Goal: Browse casually

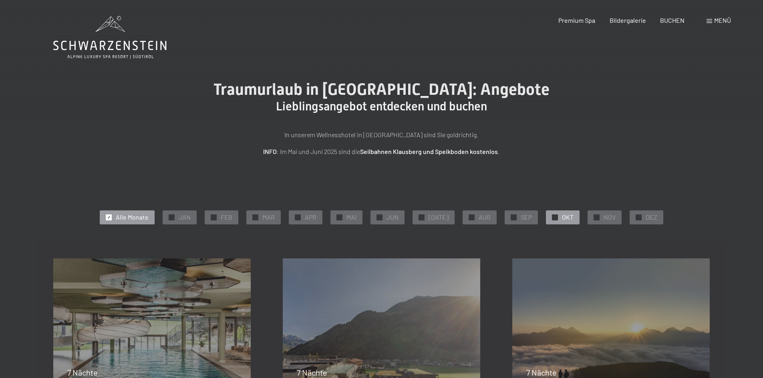
click at [552, 219] on div at bounding box center [555, 218] width 6 height 6
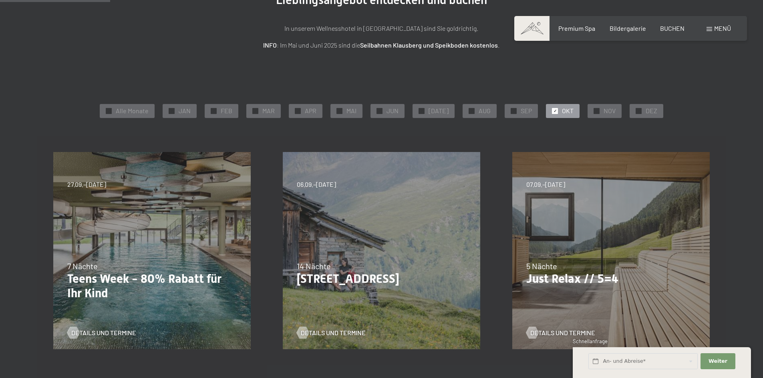
scroll to position [133, 0]
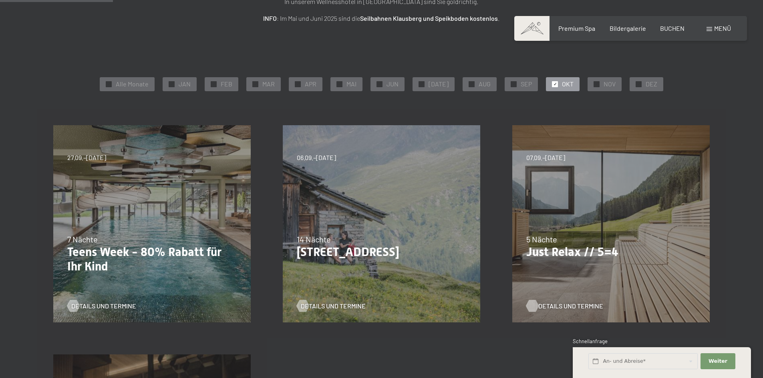
click at [565, 306] on span "Details und Termine" at bounding box center [570, 306] width 65 height 9
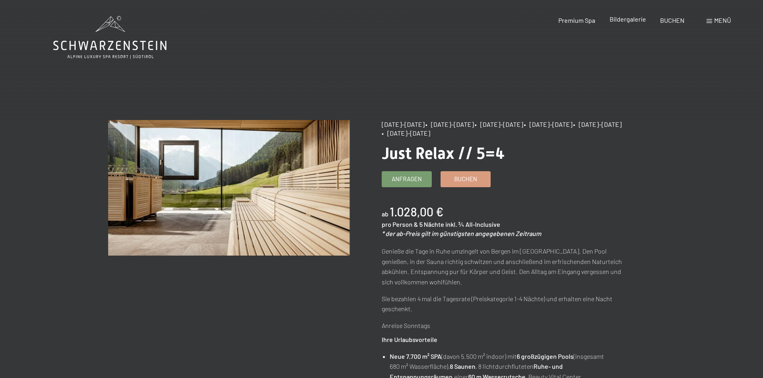
click at [632, 20] on span "Bildergalerie" at bounding box center [627, 19] width 36 height 8
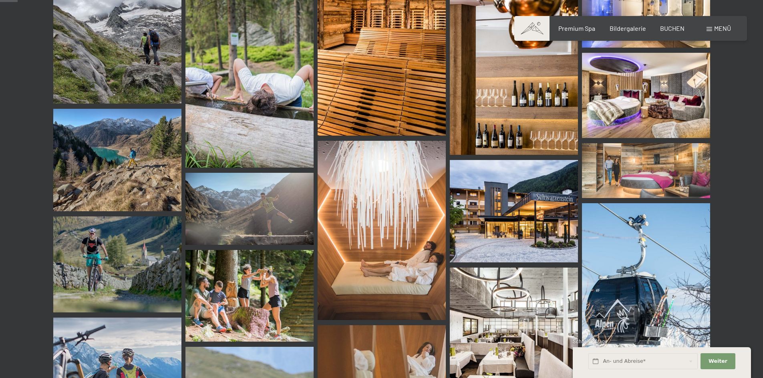
scroll to position [334, 0]
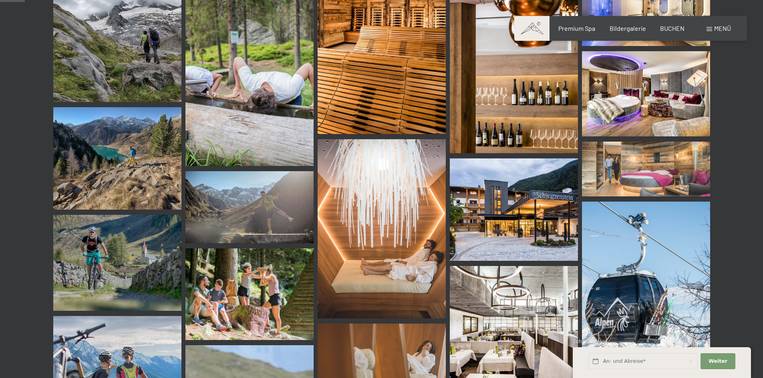
click at [513, 202] on img at bounding box center [514, 210] width 128 height 103
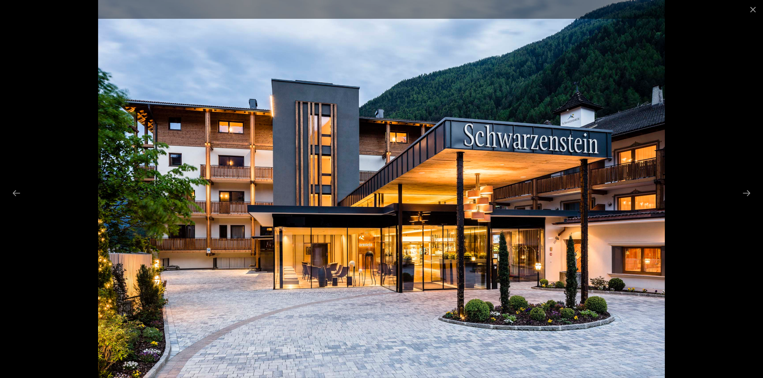
scroll to position [467, 0]
click at [750, 193] on button "Next slide" at bounding box center [746, 193] width 17 height 16
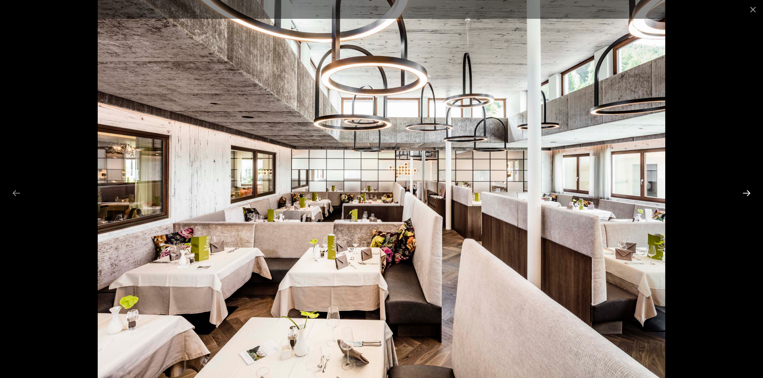
click at [749, 193] on button "Next slide" at bounding box center [746, 193] width 17 height 16
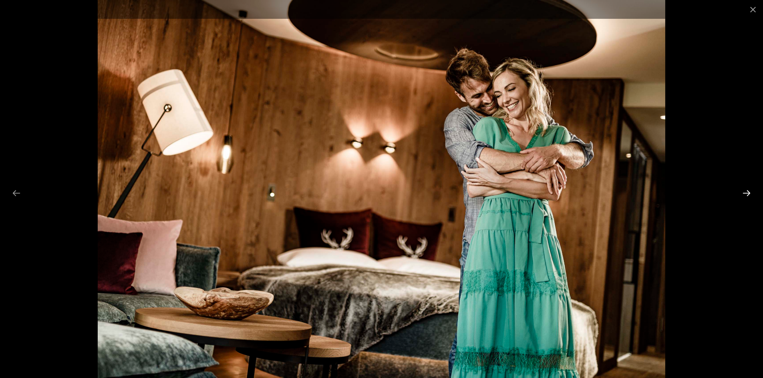
click at [749, 193] on button "Next slide" at bounding box center [746, 193] width 17 height 16
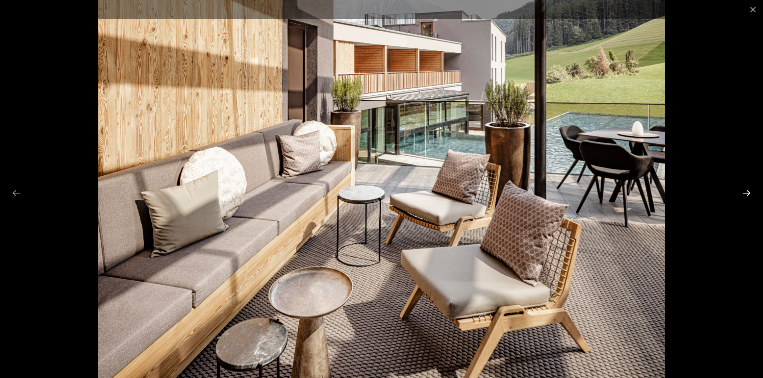
click at [749, 193] on button "Next slide" at bounding box center [746, 193] width 17 height 16
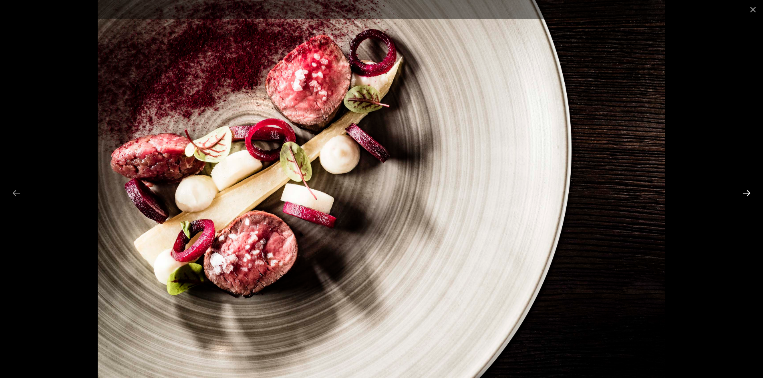
click at [749, 193] on button "Next slide" at bounding box center [746, 193] width 17 height 16
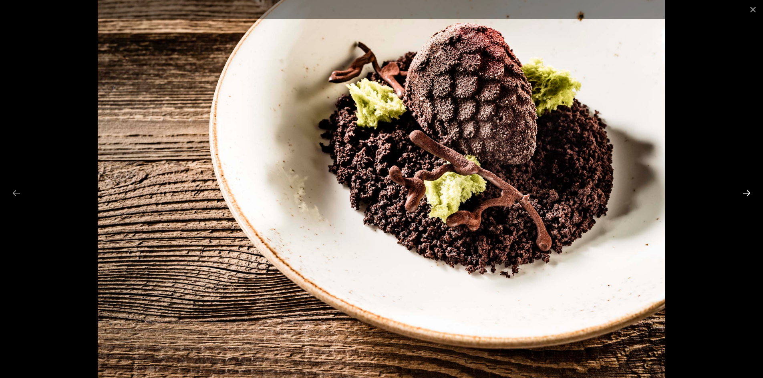
click at [749, 193] on button "Next slide" at bounding box center [746, 193] width 17 height 16
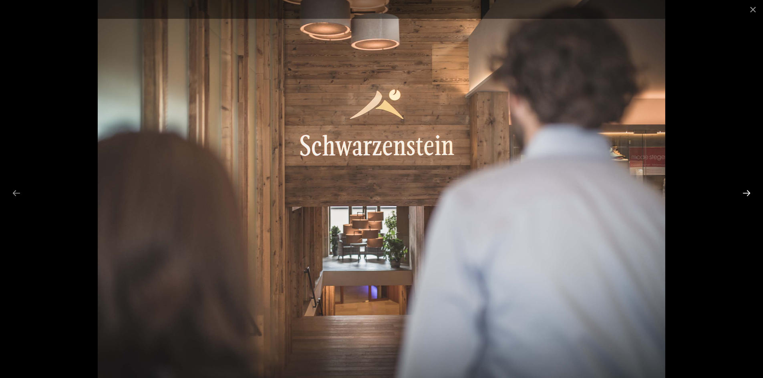
click at [749, 193] on button "Next slide" at bounding box center [746, 193] width 17 height 16
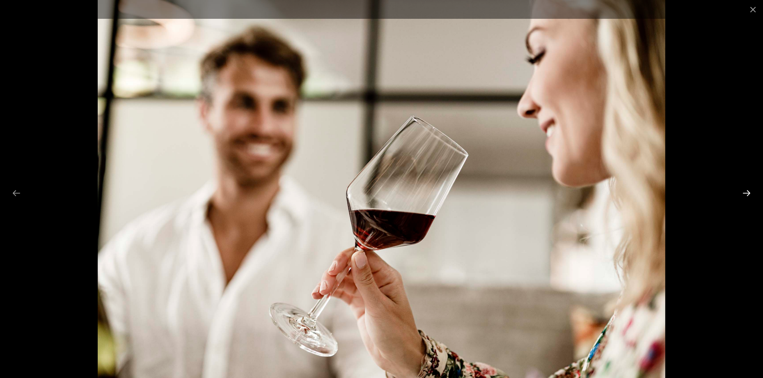
click at [749, 193] on button "Next slide" at bounding box center [746, 193] width 17 height 16
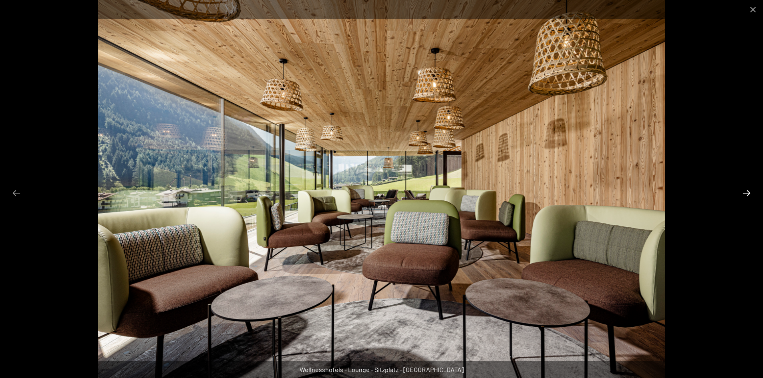
click at [749, 193] on button "Next slide" at bounding box center [746, 193] width 17 height 16
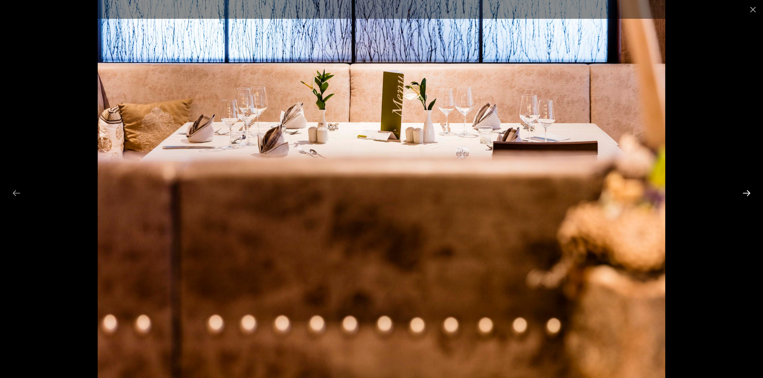
click at [749, 193] on button "Next slide" at bounding box center [746, 193] width 17 height 16
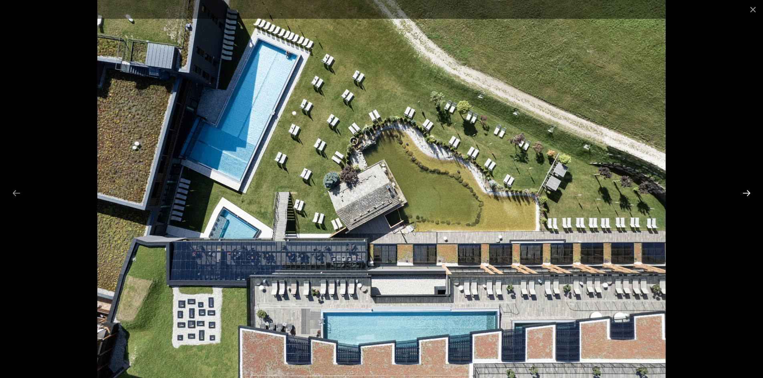
click at [749, 193] on button "Next slide" at bounding box center [746, 193] width 17 height 16
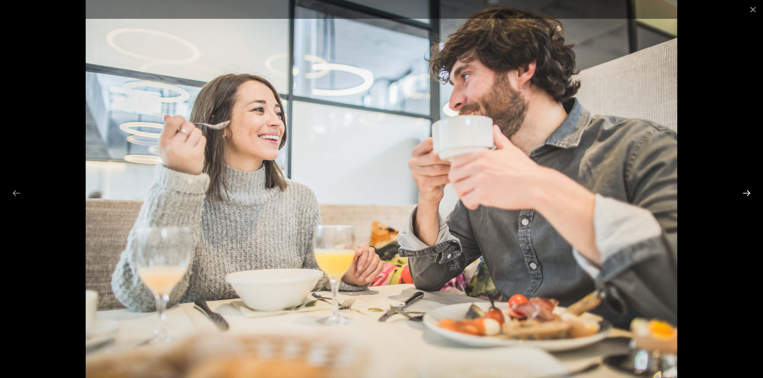
click at [748, 193] on button "Next slide" at bounding box center [746, 193] width 17 height 16
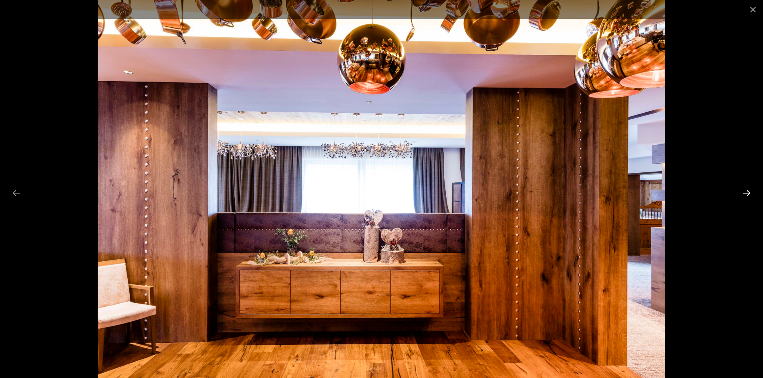
click at [748, 193] on button "Next slide" at bounding box center [746, 193] width 17 height 16
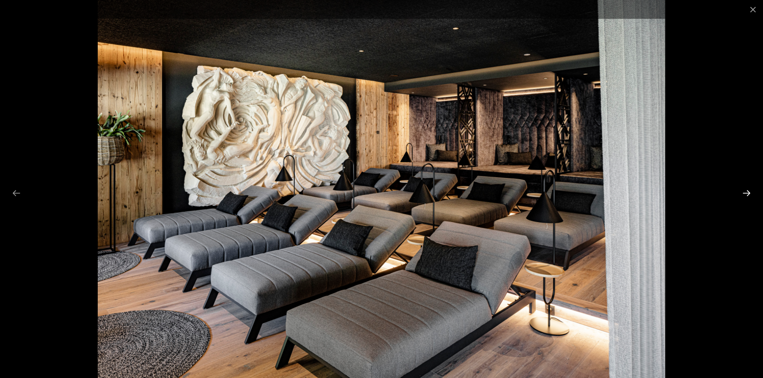
click at [748, 193] on button "Next slide" at bounding box center [746, 193] width 17 height 16
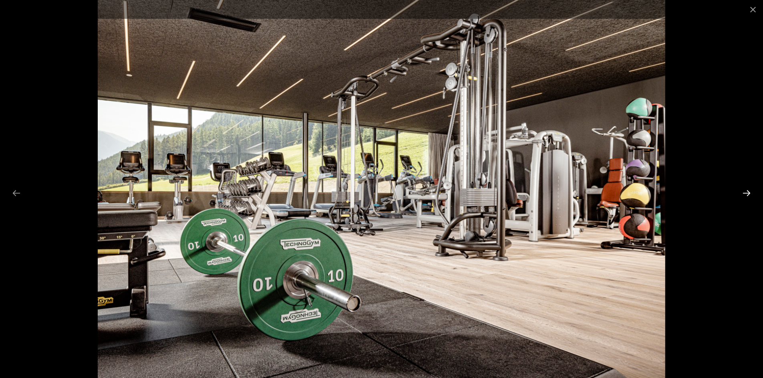
click at [748, 193] on button "Next slide" at bounding box center [746, 193] width 17 height 16
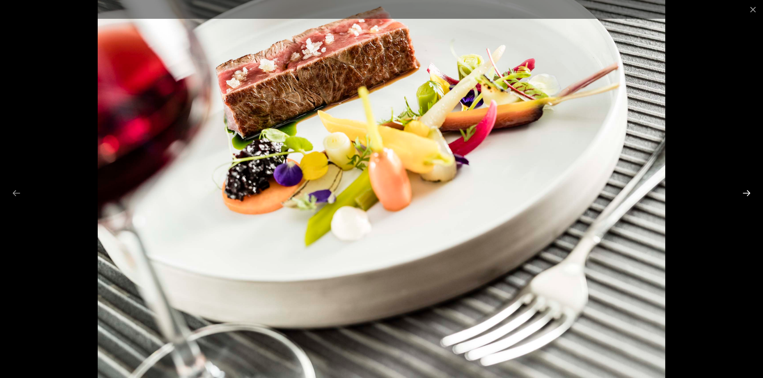
click at [748, 193] on button "Next slide" at bounding box center [746, 193] width 17 height 16
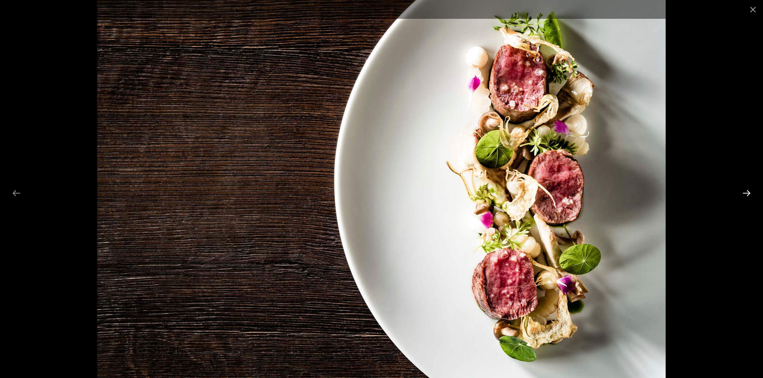
click at [748, 193] on button "Next slide" at bounding box center [746, 193] width 17 height 16
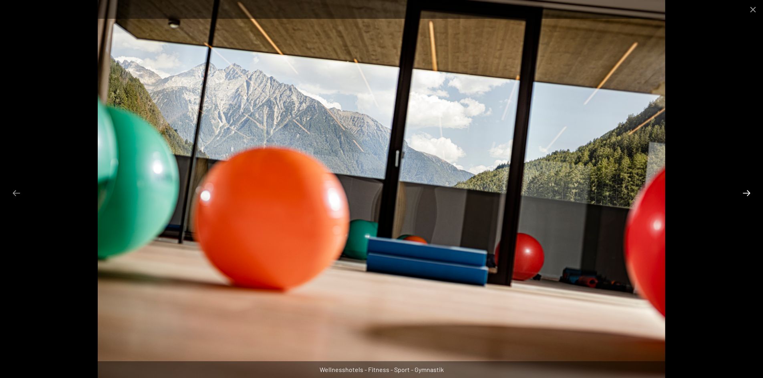
click at [748, 193] on button "Next slide" at bounding box center [746, 193] width 17 height 16
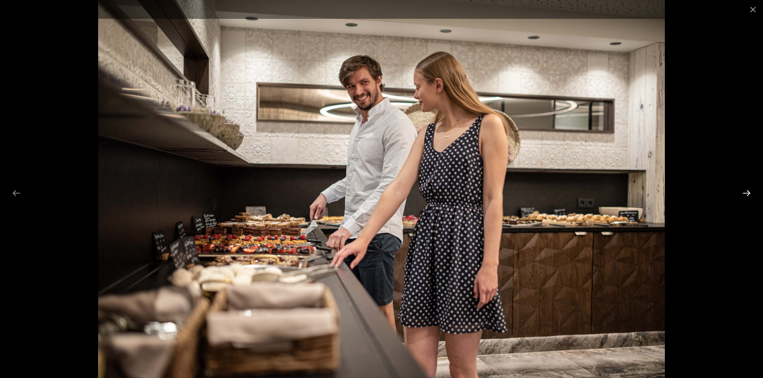
click at [748, 193] on button "Next slide" at bounding box center [746, 193] width 17 height 16
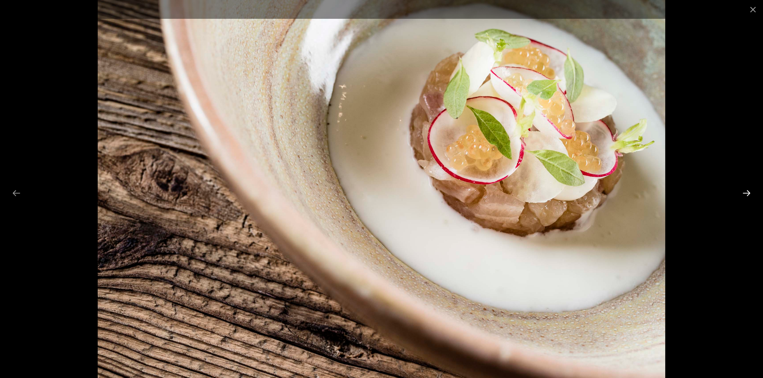
click at [748, 193] on button "Next slide" at bounding box center [746, 193] width 17 height 16
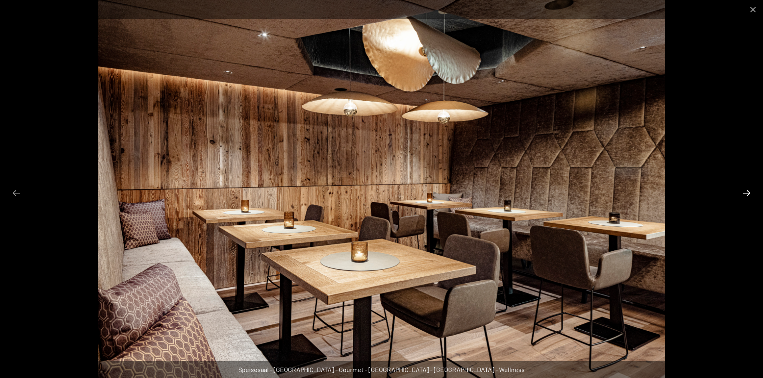
click at [748, 193] on button "Next slide" at bounding box center [746, 193] width 17 height 16
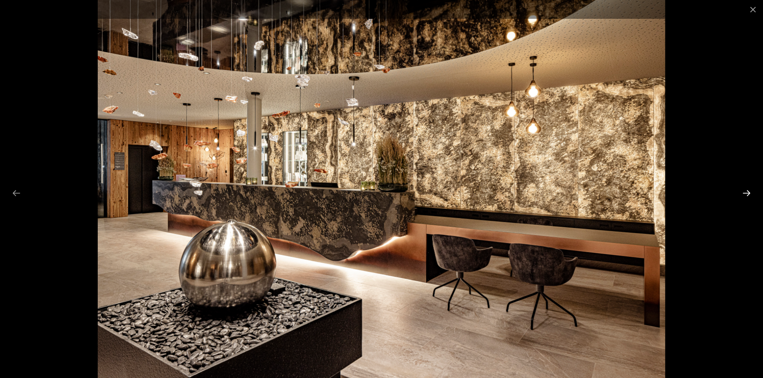
click at [748, 193] on button "Next slide" at bounding box center [746, 193] width 17 height 16
